Goal: Navigation & Orientation: Find specific page/section

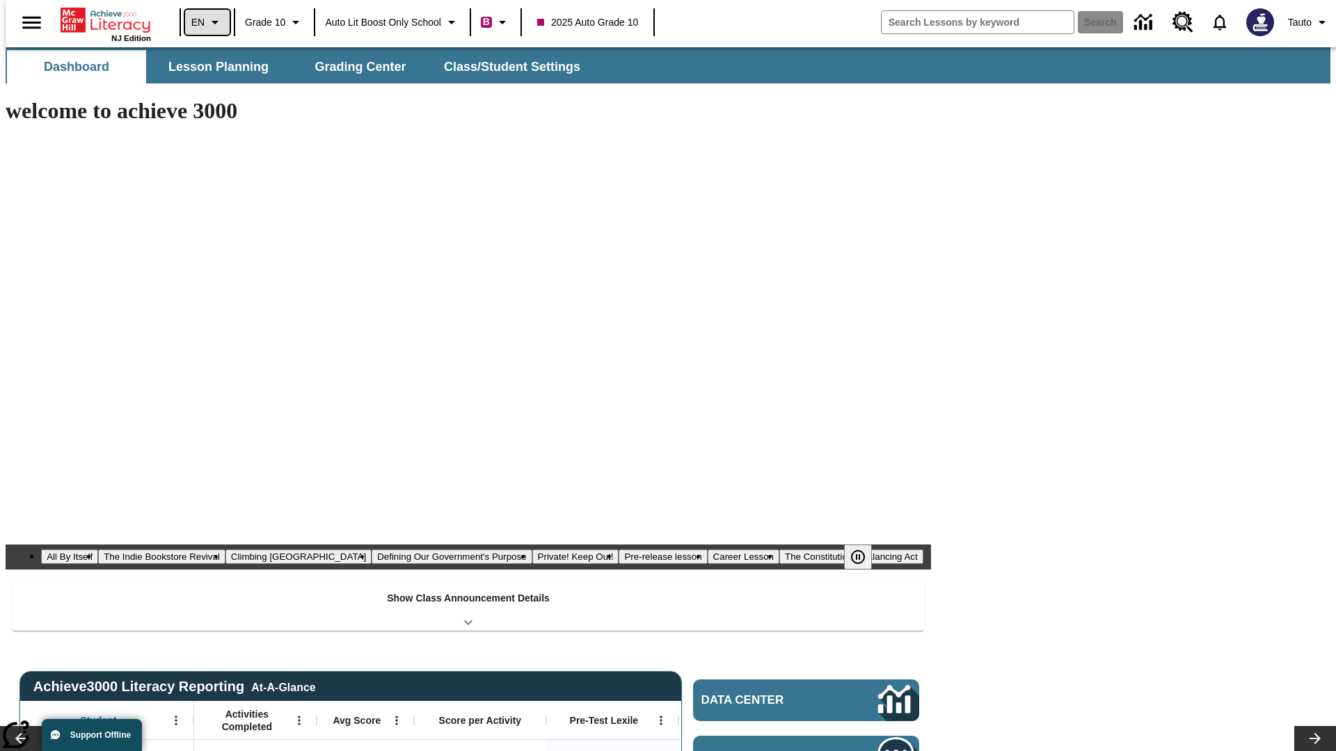
click at [207, 22] on icon "Language: EN, Select a language" at bounding box center [215, 22] width 17 height 17
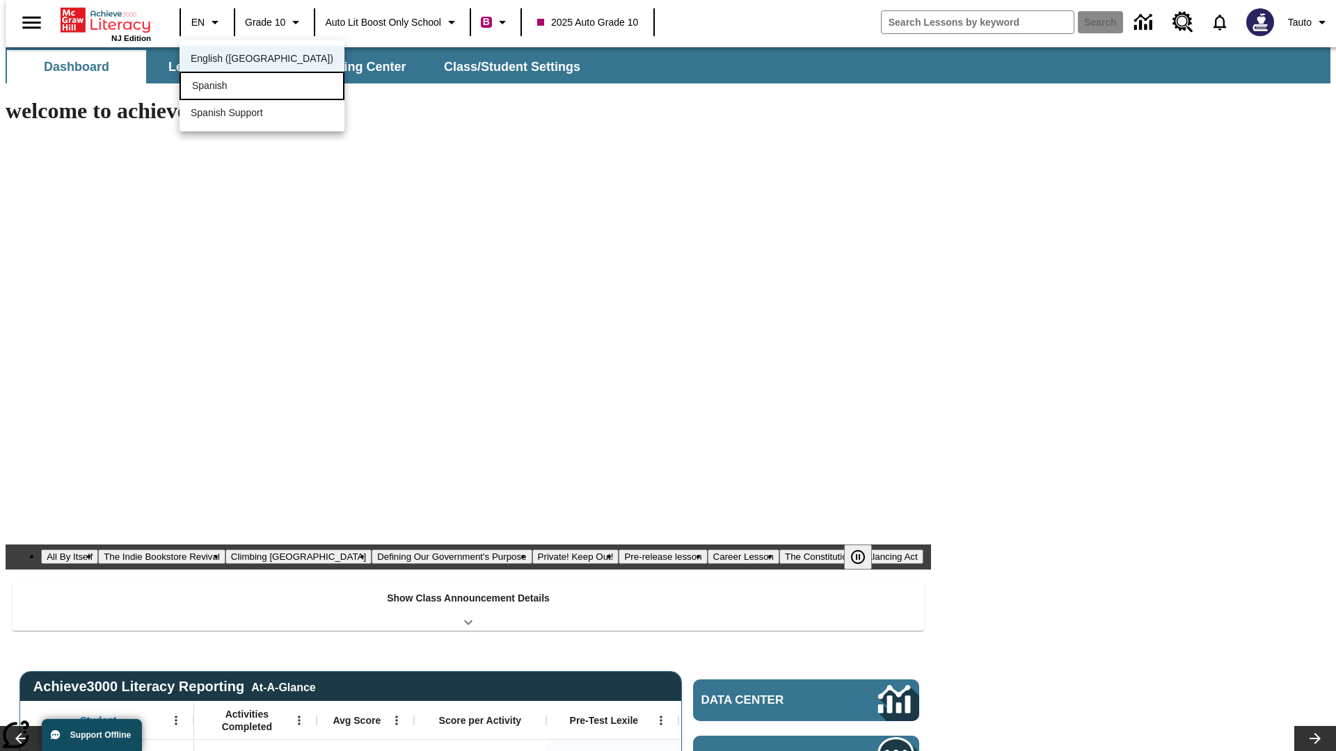
click at [232, 87] on div "Spanish" at bounding box center [262, 86] width 165 height 29
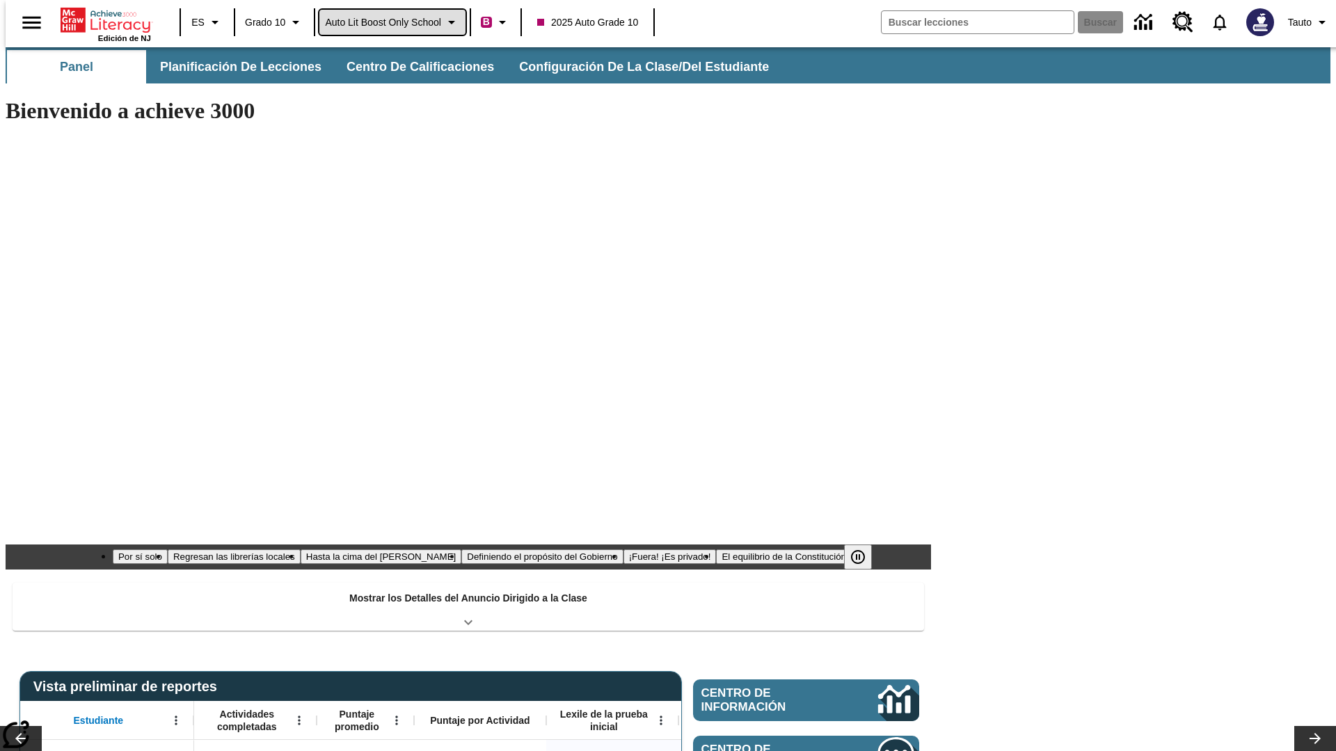
click at [392, 22] on span "Auto Lit Boost only School" at bounding box center [383, 22] width 116 height 15
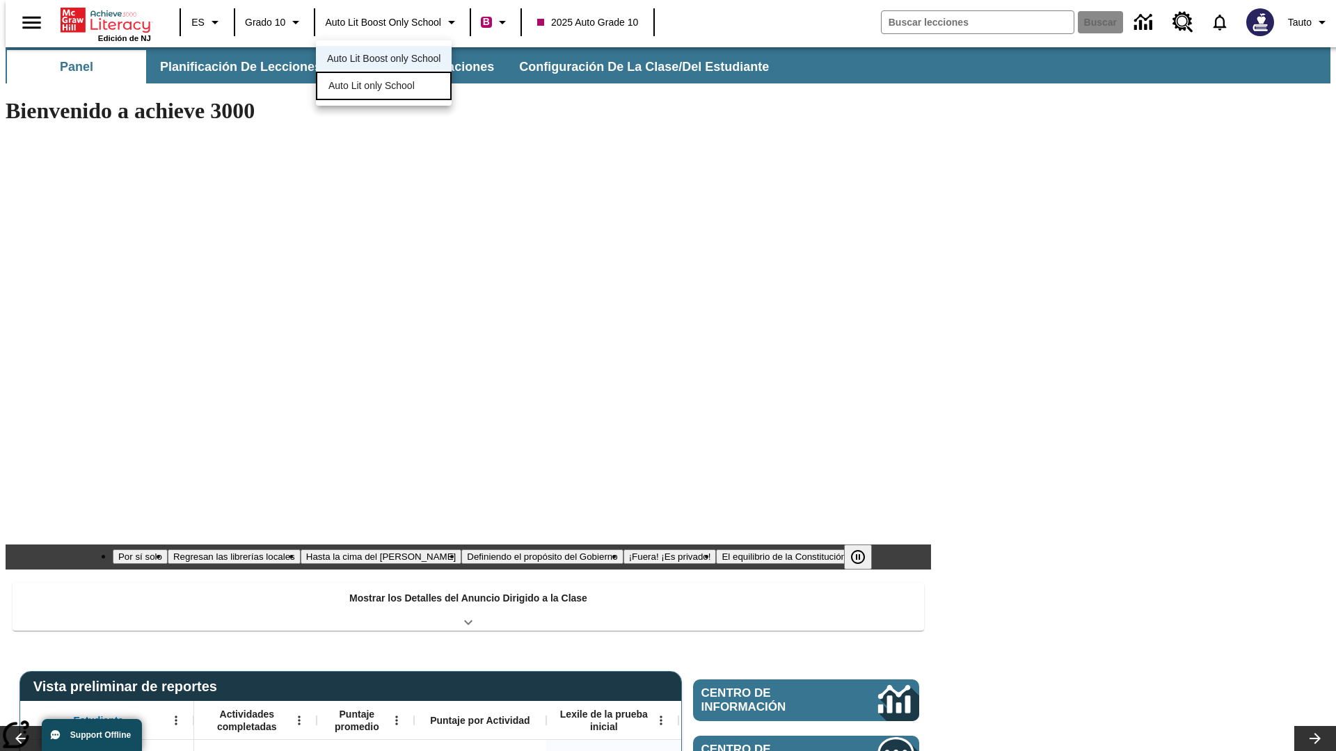
click at [372, 87] on span "Auto Lit only School" at bounding box center [371, 86] width 86 height 15
